Goal: Check status: Check status

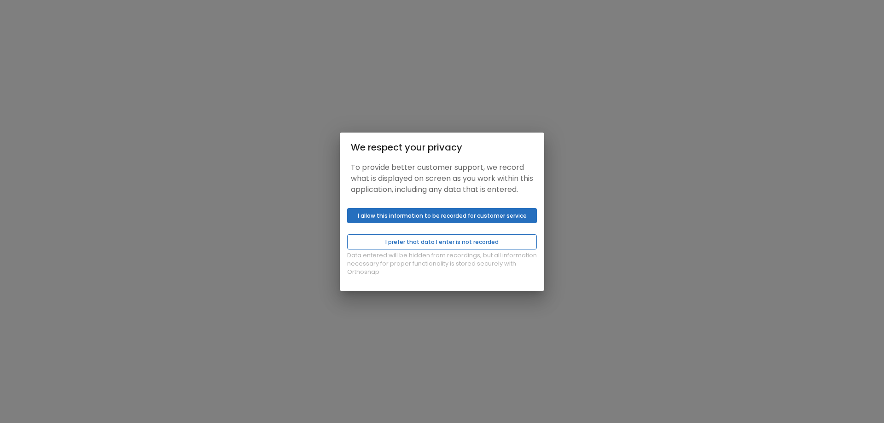
click at [469, 247] on button "I prefer that data I enter is not recorded" at bounding box center [442, 241] width 190 height 15
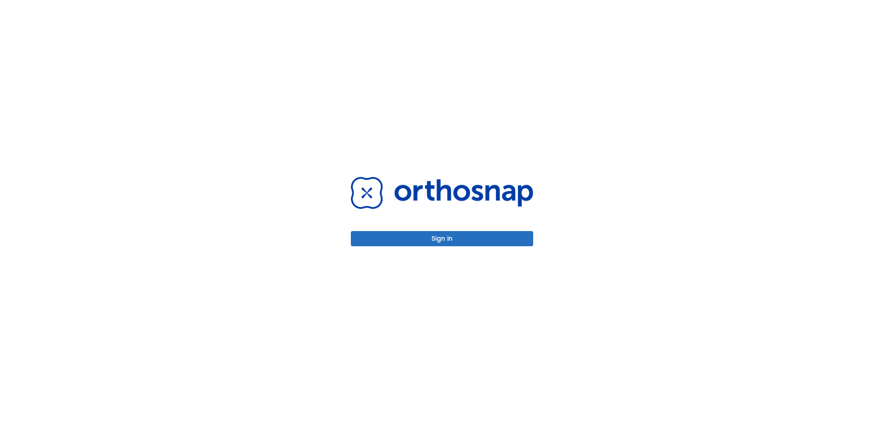
click at [446, 238] on button "Sign in" at bounding box center [442, 238] width 182 height 15
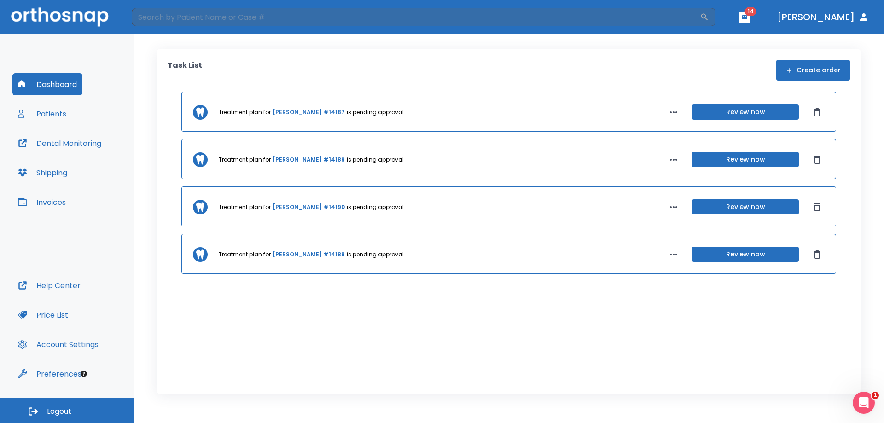
click at [302, 210] on link "Lief Bizimungu #14190" at bounding box center [308, 207] width 72 height 8
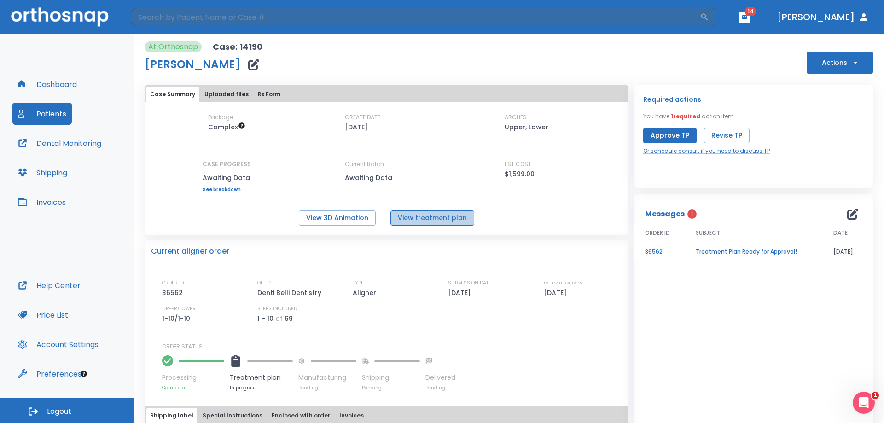
click at [437, 221] on button "View treatment plan" at bounding box center [432, 217] width 84 height 15
click at [361, 220] on button "View 3D Animation" at bounding box center [337, 217] width 77 height 15
